Goal: Transaction & Acquisition: Book appointment/travel/reservation

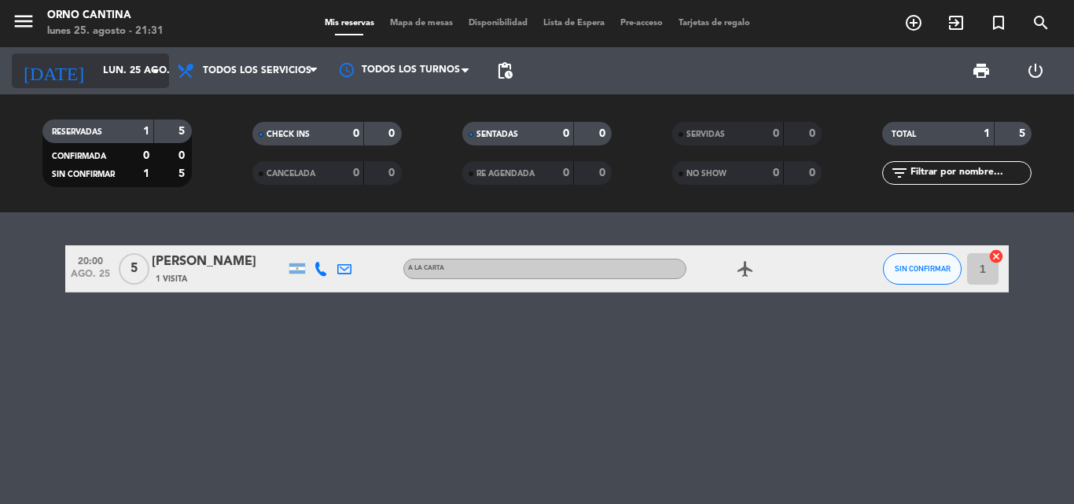
click at [126, 68] on input "lun. 25 ago." at bounding box center [161, 70] width 133 height 27
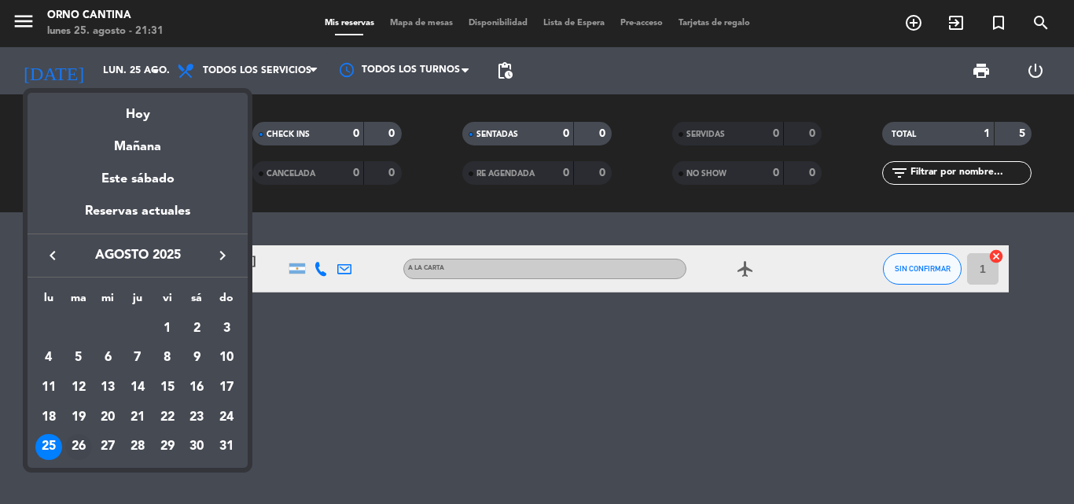
click at [79, 443] on div "26" at bounding box center [78, 447] width 27 height 27
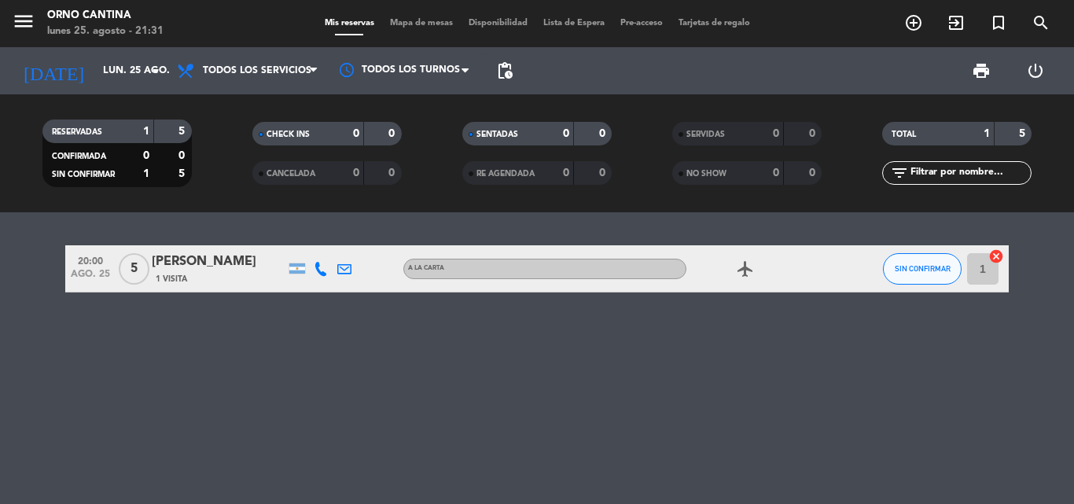
type input "[DATE] ago."
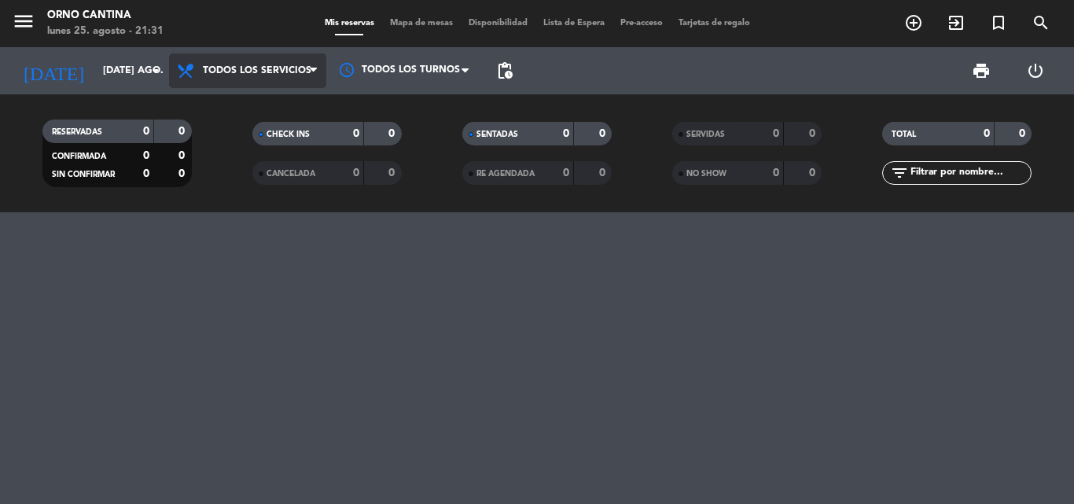
click at [292, 70] on span "Todos los servicios" at bounding box center [257, 70] width 108 height 11
click at [237, 105] on div "menu Orno Cantina lunes 25. agosto - 21:31 Mis reservas Mapa de mesas Disponibi…" at bounding box center [537, 106] width 1074 height 212
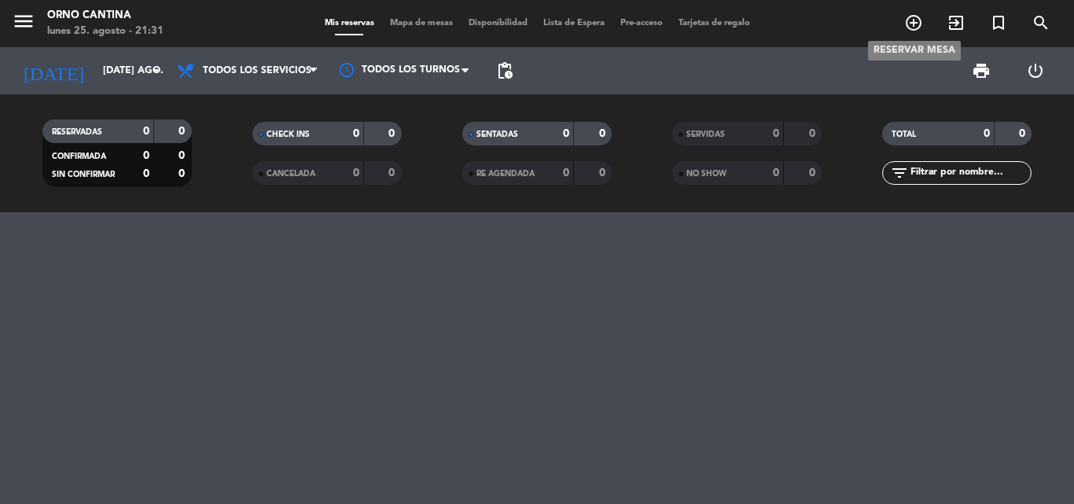
click at [917, 22] on icon "add_circle_outline" at bounding box center [913, 22] width 19 height 19
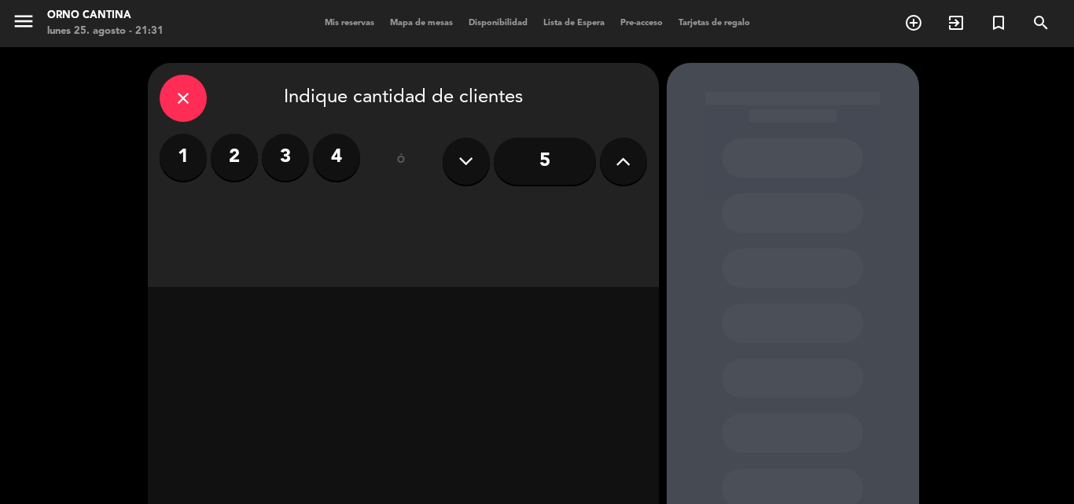
click at [634, 166] on button at bounding box center [623, 161] width 47 height 47
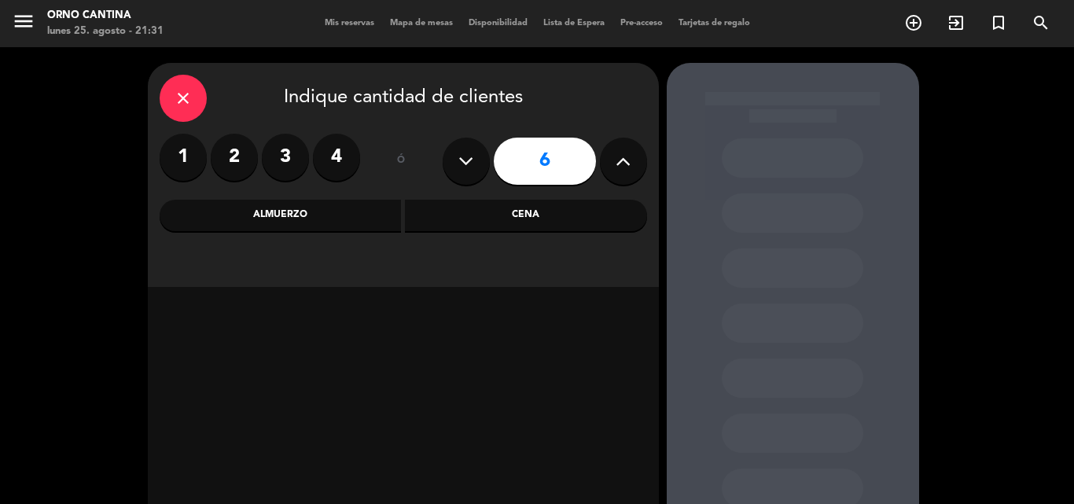
click at [497, 206] on div "Cena" at bounding box center [526, 215] width 242 height 31
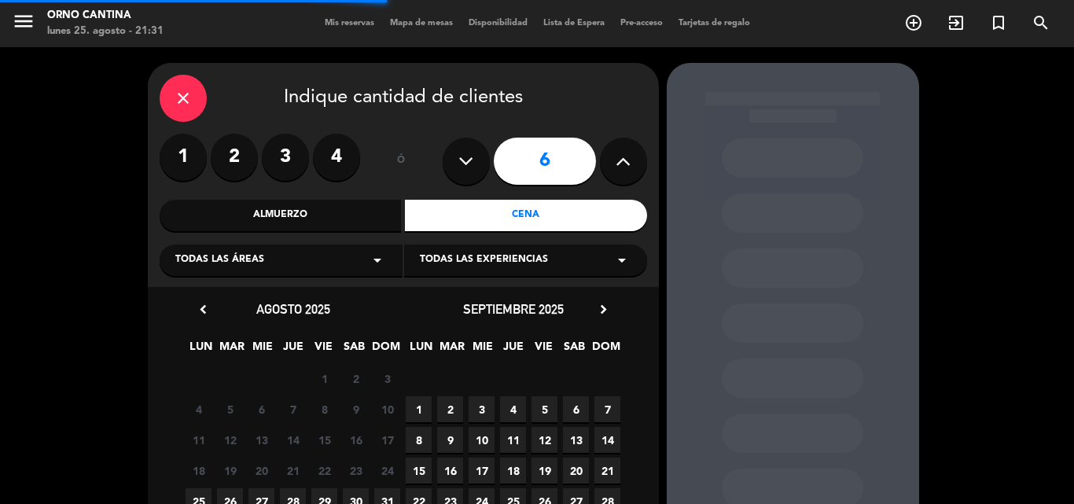
click at [307, 266] on div "Todas las áreas arrow_drop_down" at bounding box center [281, 259] width 243 height 31
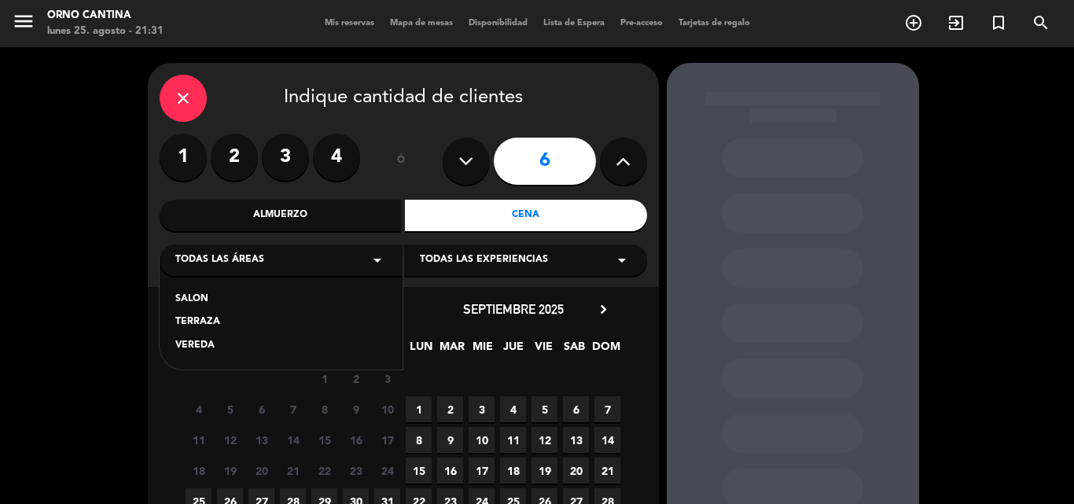
click at [249, 299] on div "SALON" at bounding box center [280, 300] width 211 height 16
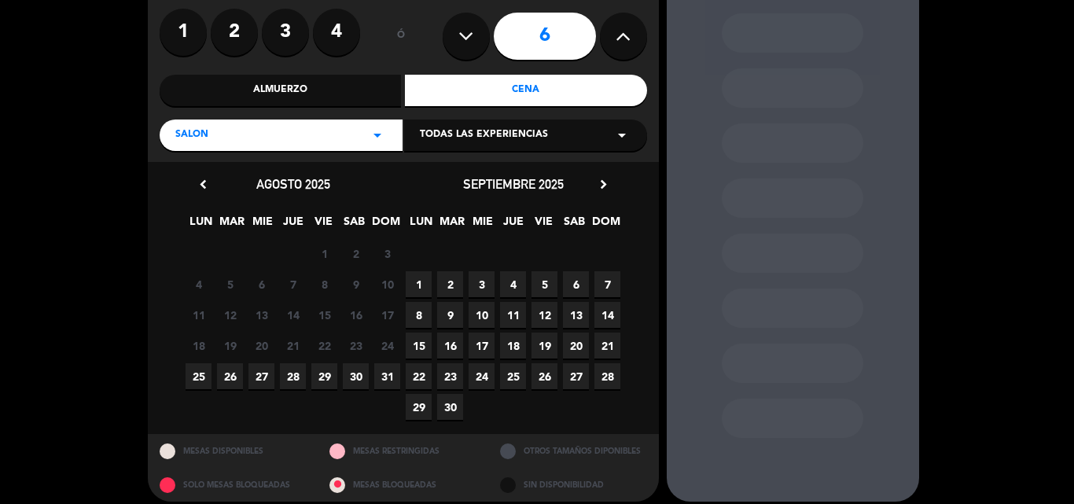
scroll to position [138, 0]
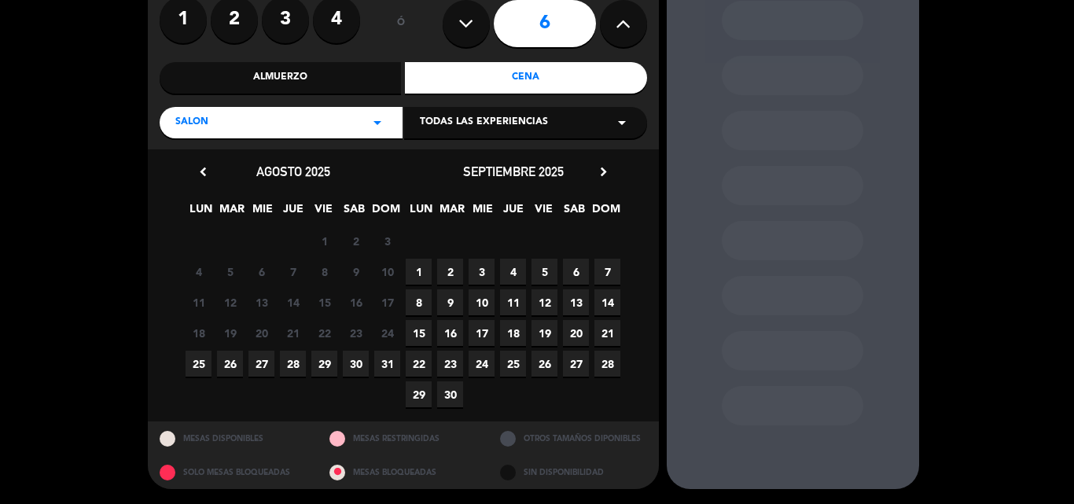
click at [227, 366] on span "26" at bounding box center [230, 364] width 26 height 26
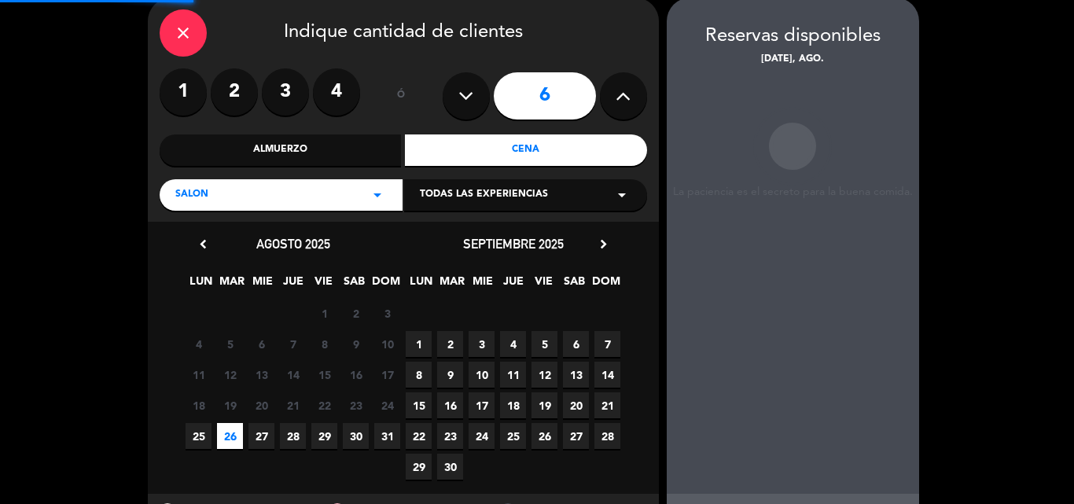
scroll to position [63, 0]
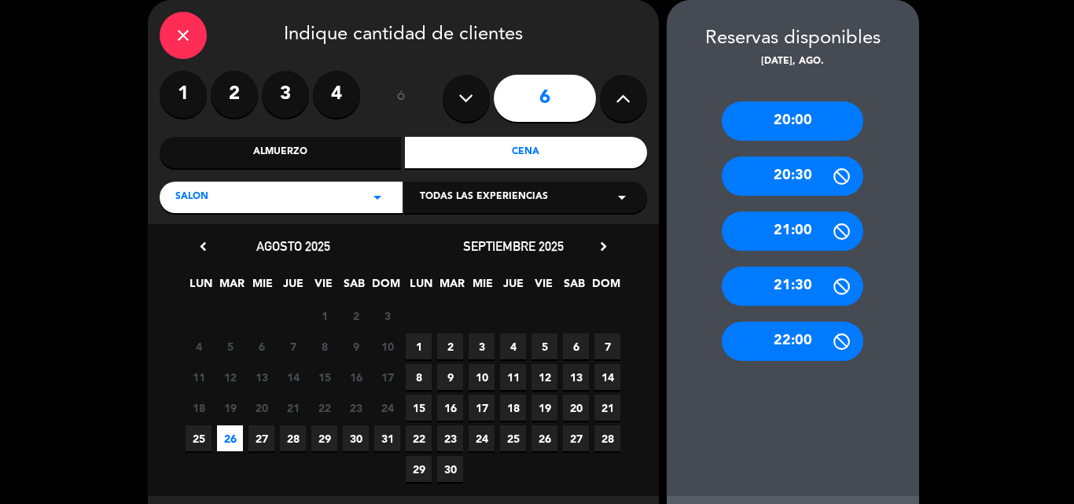
click at [796, 111] on div "20:00" at bounding box center [793, 120] width 142 height 39
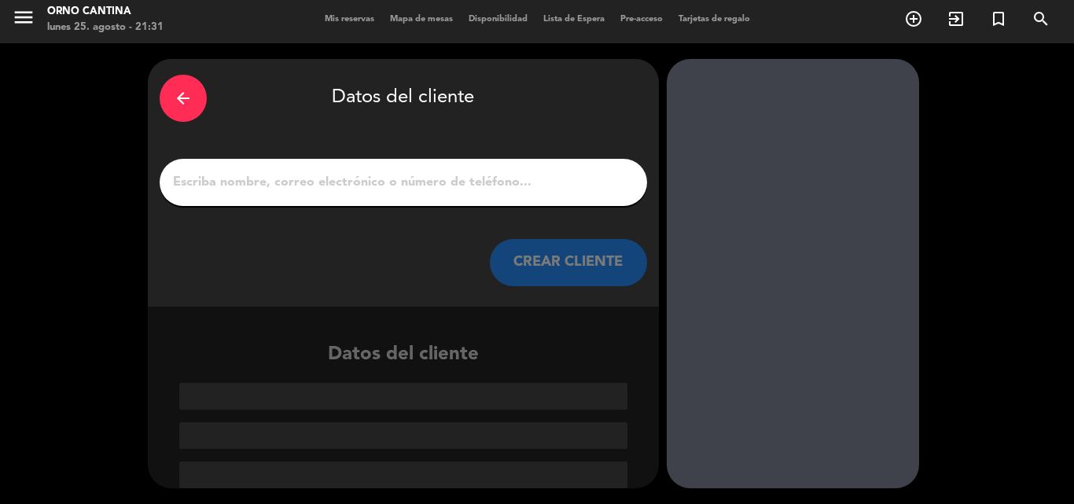
click at [344, 178] on input "1" at bounding box center [403, 182] width 464 height 22
paste input "[PERSON_NAME]"
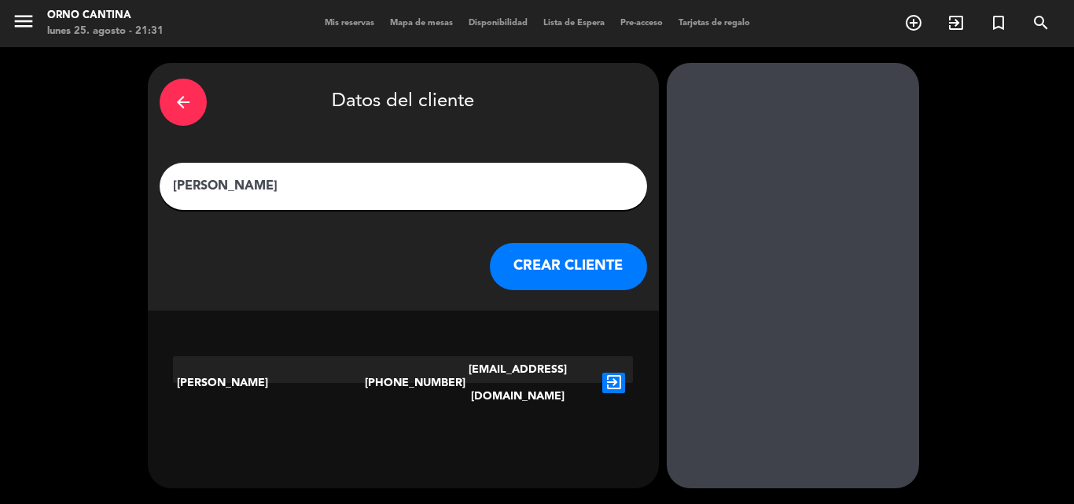
click at [185, 186] on input "[PERSON_NAME]" at bounding box center [403, 186] width 464 height 22
type input "[PERSON_NAME]"
click at [520, 254] on button "CREAR CLIENTE" at bounding box center [568, 266] width 157 height 47
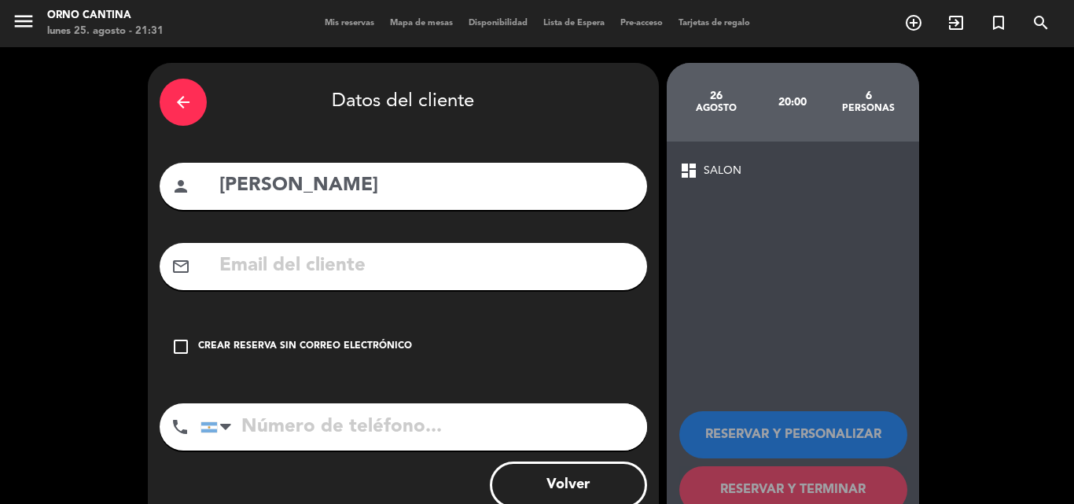
click at [286, 266] on input "text" at bounding box center [426, 266] width 417 height 32
paste input "- [PERSON_NAME][EMAIL_ADDRESS][DOMAIN_NAME] - Cantidad de invitados: 6"
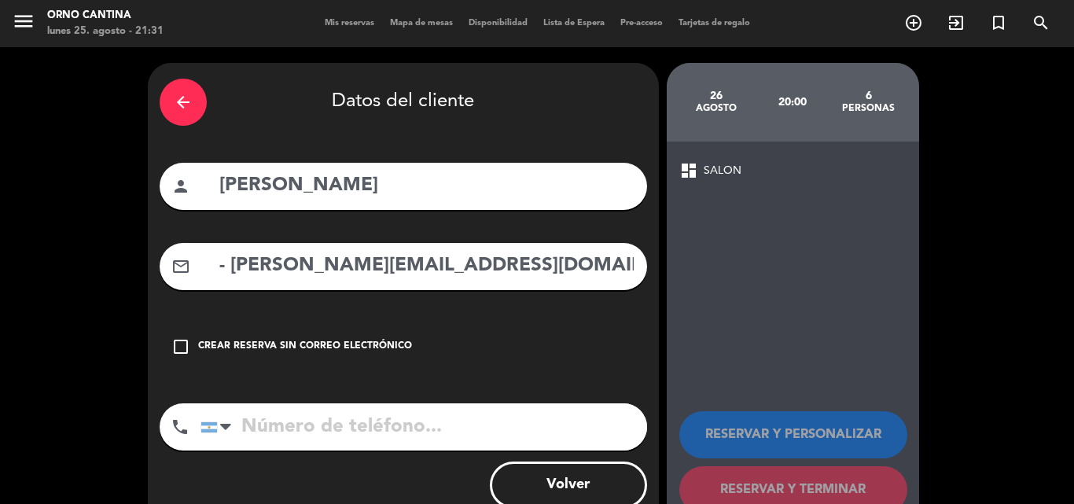
scroll to position [0, 55]
drag, startPoint x: 632, startPoint y: 267, endPoint x: 399, endPoint y: 269, distance: 233.5
click at [399, 269] on input "- [PERSON_NAME][EMAIL_ADDRESS][DOMAIN_NAME] - Cantidad de invitados: 6" at bounding box center [426, 266] width 417 height 32
drag, startPoint x: 232, startPoint y: 263, endPoint x: 197, endPoint y: 265, distance: 35.5
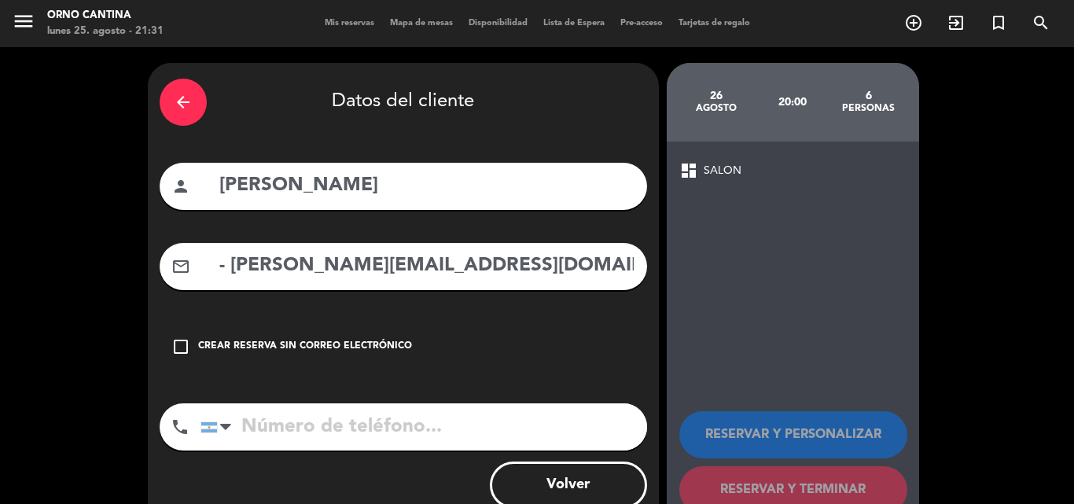
click at [197, 265] on div "mail_outline - [PERSON_NAME][EMAIL_ADDRESS][DOMAIN_NAME]" at bounding box center [403, 266] width 487 height 47
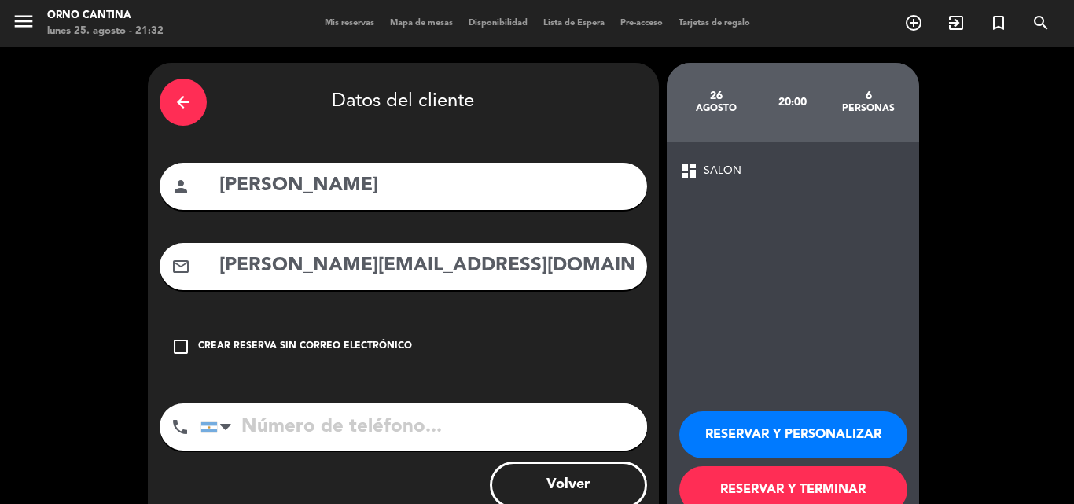
type input "[PERSON_NAME][EMAIL_ADDRESS][DOMAIN_NAME]"
click at [350, 417] on input "tel" at bounding box center [423, 426] width 447 height 47
click at [322, 424] on input "tel" at bounding box center [423, 426] width 447 height 47
paste input "[PHONE_NUMBER]"
click at [318, 430] on input "[PHONE_NUMBER]" at bounding box center [423, 426] width 447 height 47
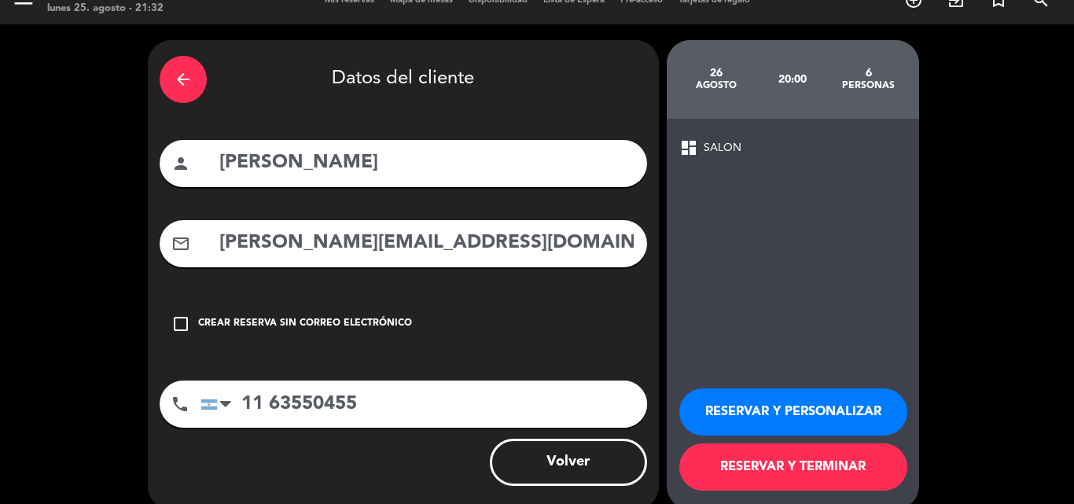
scroll to position [44, 0]
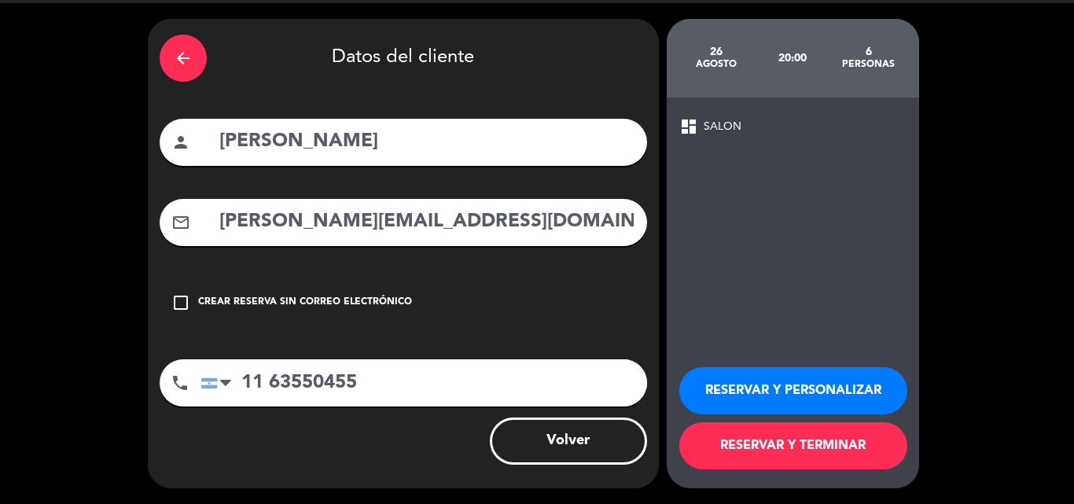
type input "11 63550455"
click at [782, 446] on button "RESERVAR Y TERMINAR" at bounding box center [793, 445] width 228 height 47
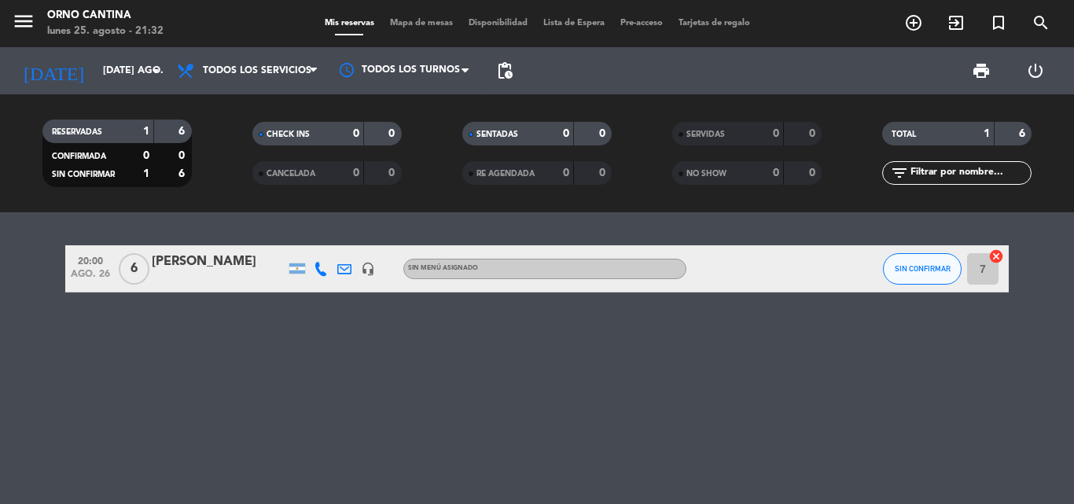
click at [201, 278] on div at bounding box center [219, 279] width 134 height 13
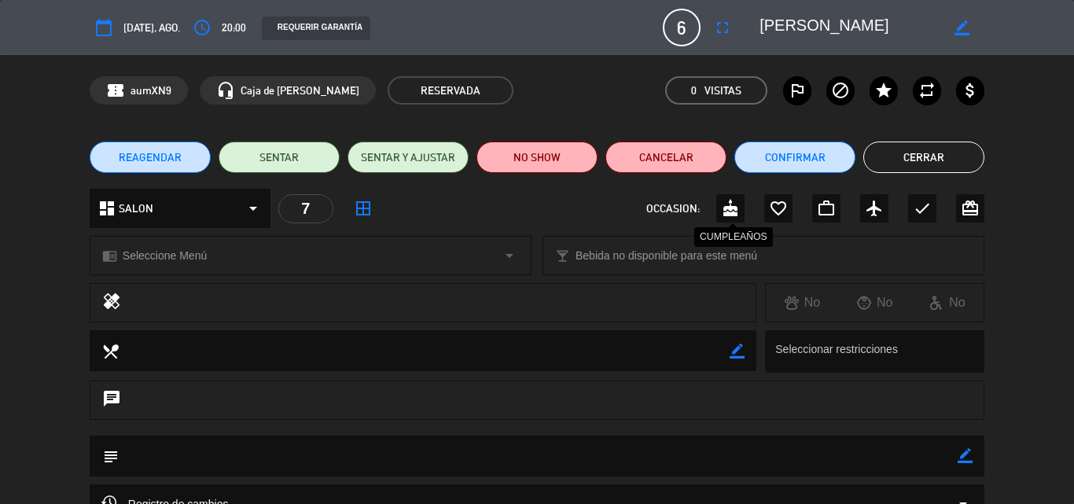
click at [737, 212] on icon "cake" at bounding box center [730, 208] width 19 height 19
click at [932, 148] on button "Cerrar" at bounding box center [923, 157] width 121 height 31
